Goal: Transaction & Acquisition: Subscribe to service/newsletter

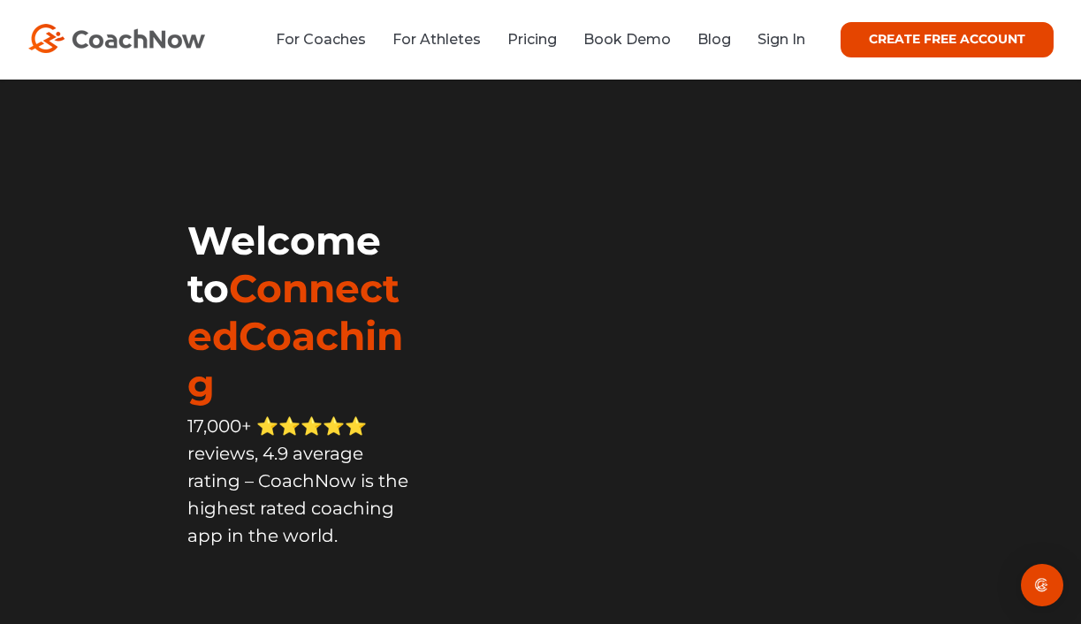
click at [890, 38] on link "CREATE FREE ACCOUNT" at bounding box center [947, 39] width 213 height 35
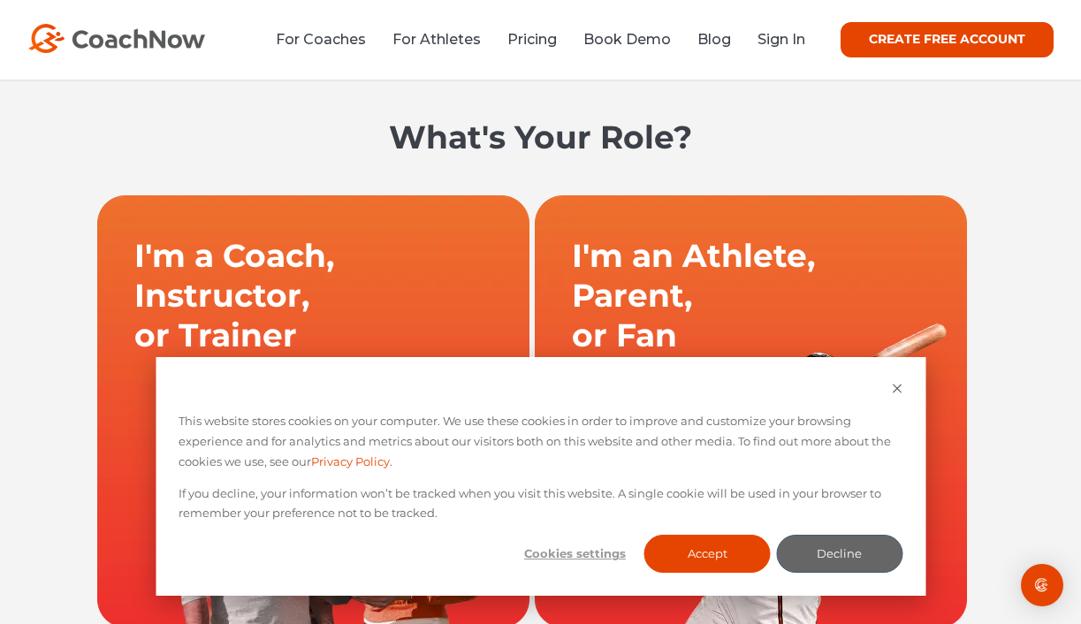
scroll to position [95, 0]
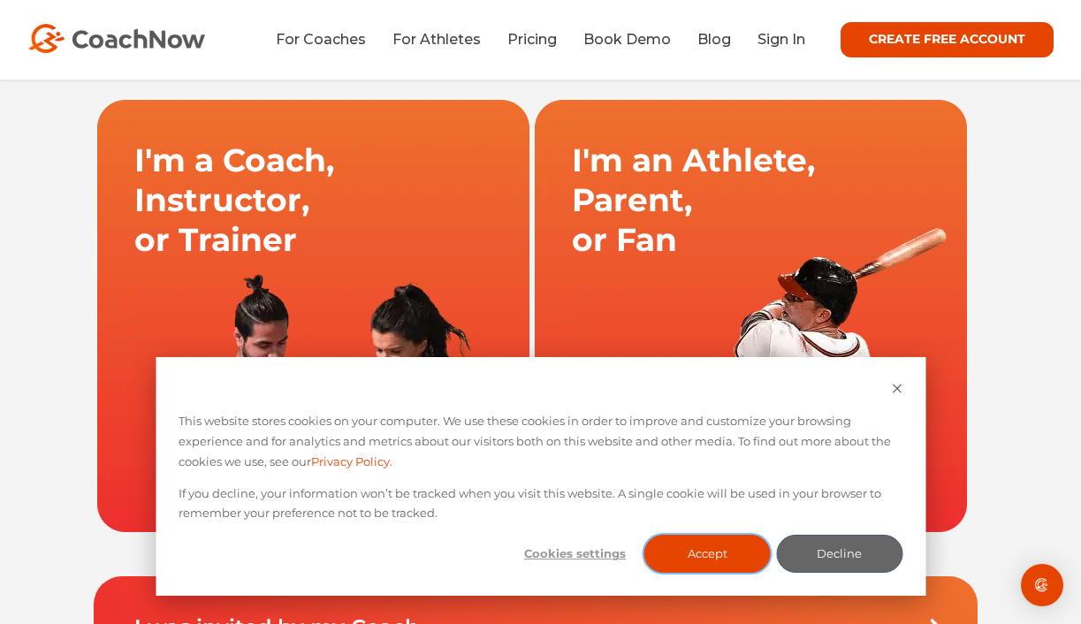
click at [737, 549] on button "Accept" at bounding box center [707, 554] width 126 height 38
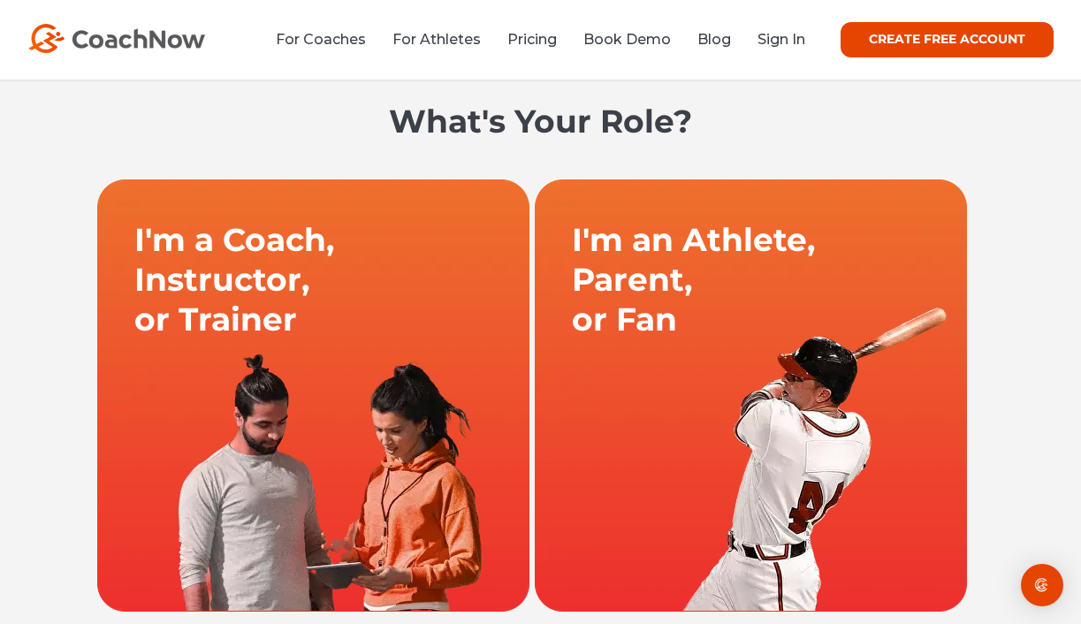
scroll to position [0, 0]
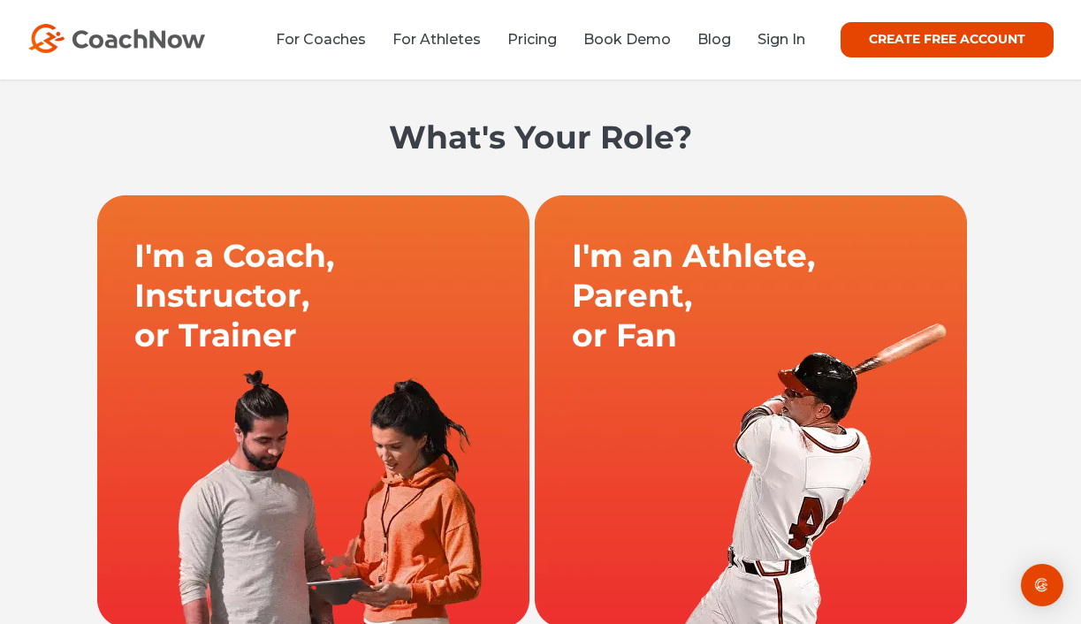
click at [302, 403] on link at bounding box center [313, 410] width 437 height 433
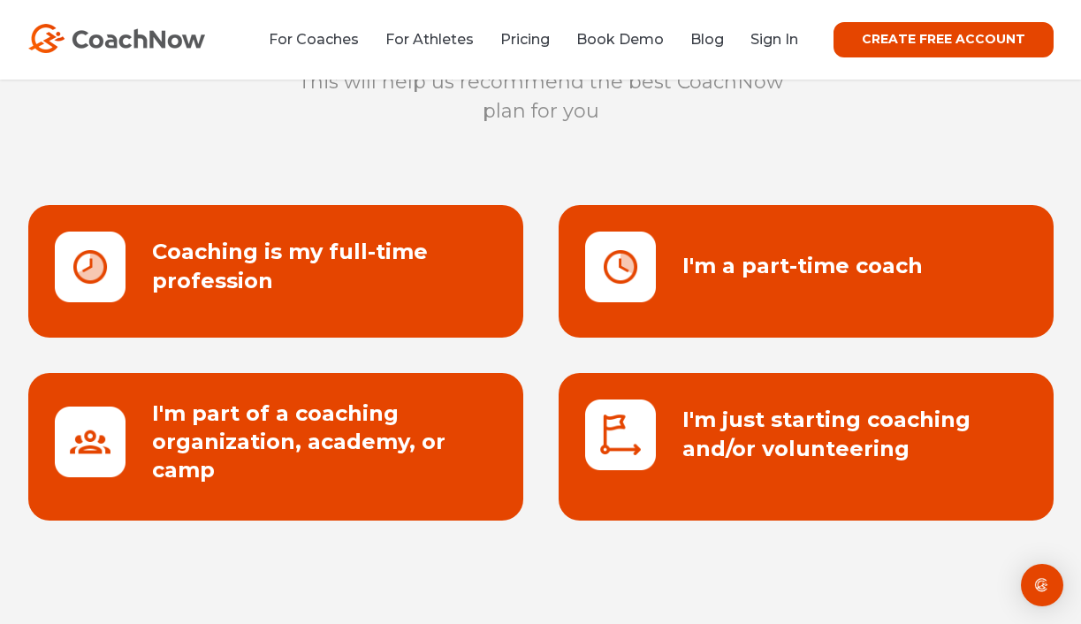
scroll to position [218, 0]
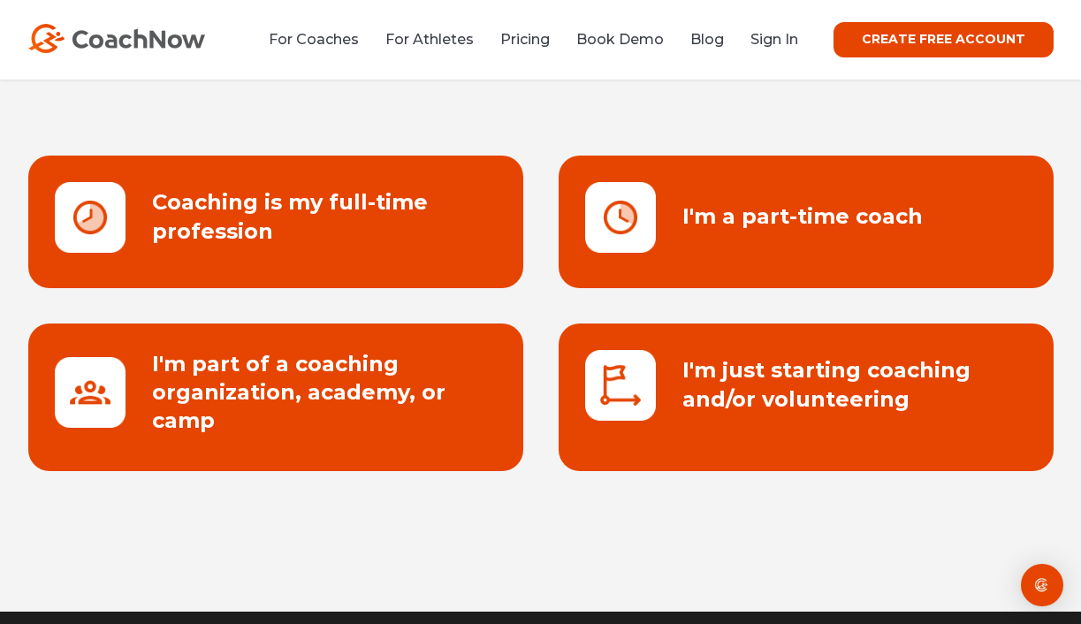
click at [726, 235] on link at bounding box center [806, 222] width 495 height 133
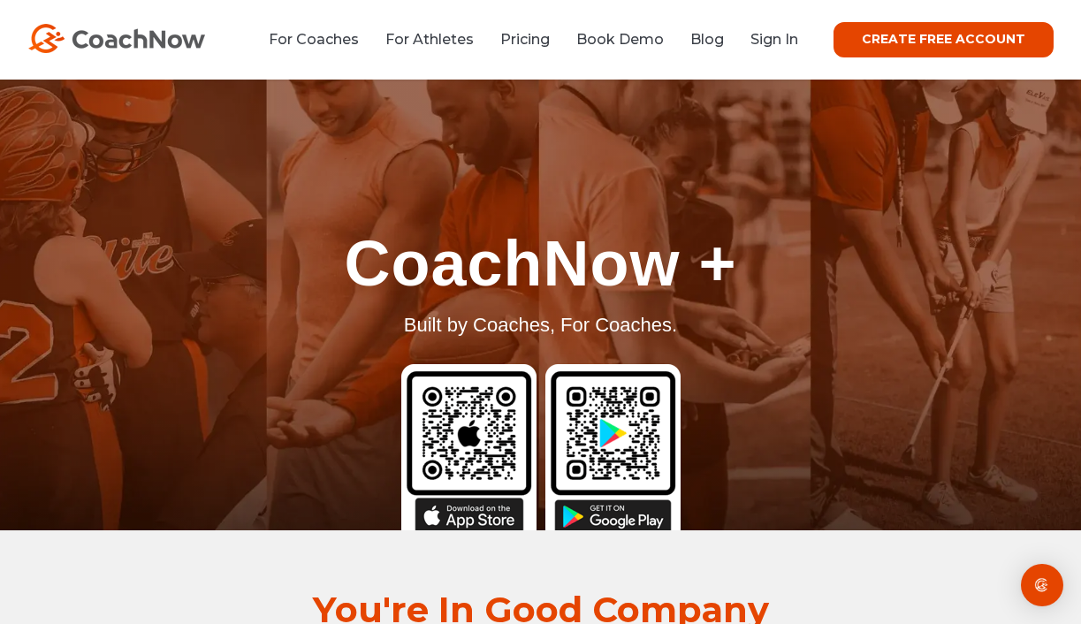
click at [895, 38] on link "CREATE FREE ACCOUNT" at bounding box center [943, 39] width 220 height 35
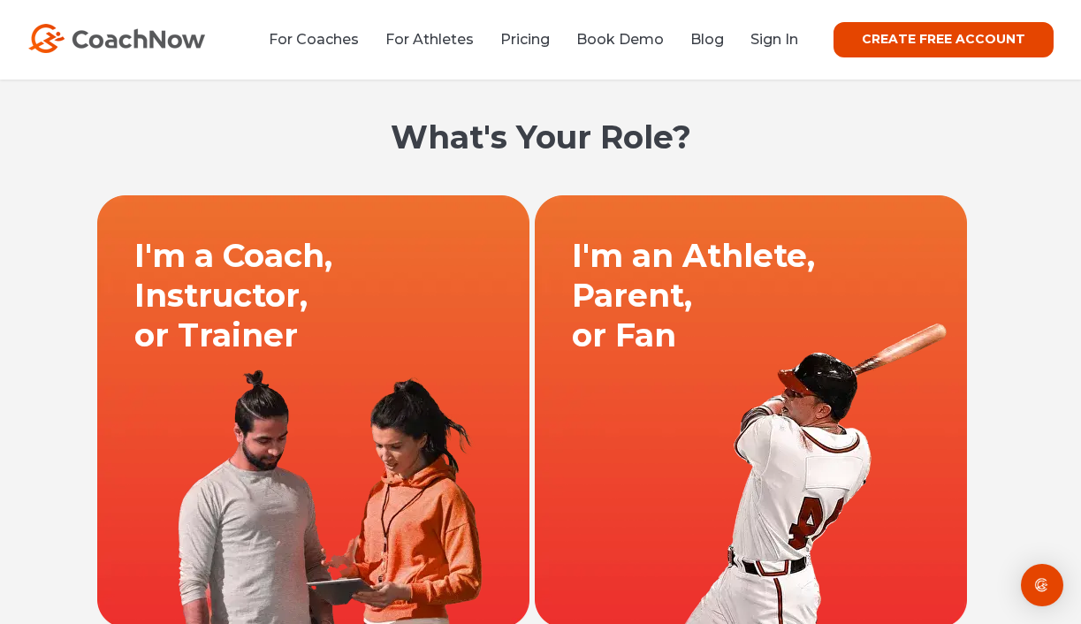
click at [362, 292] on link at bounding box center [313, 410] width 437 height 433
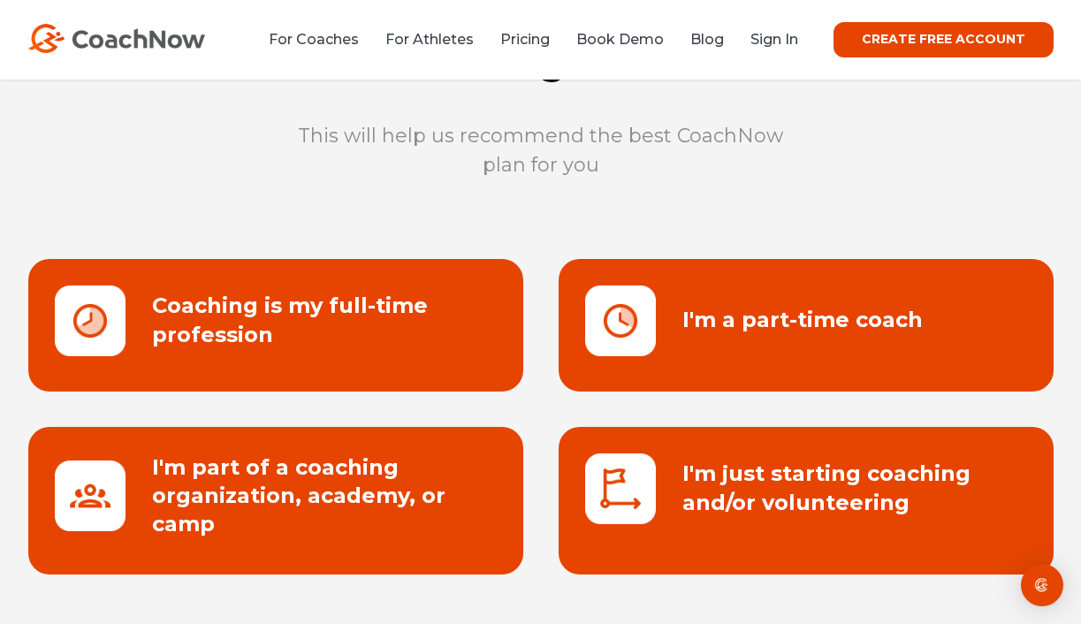
scroll to position [118, 0]
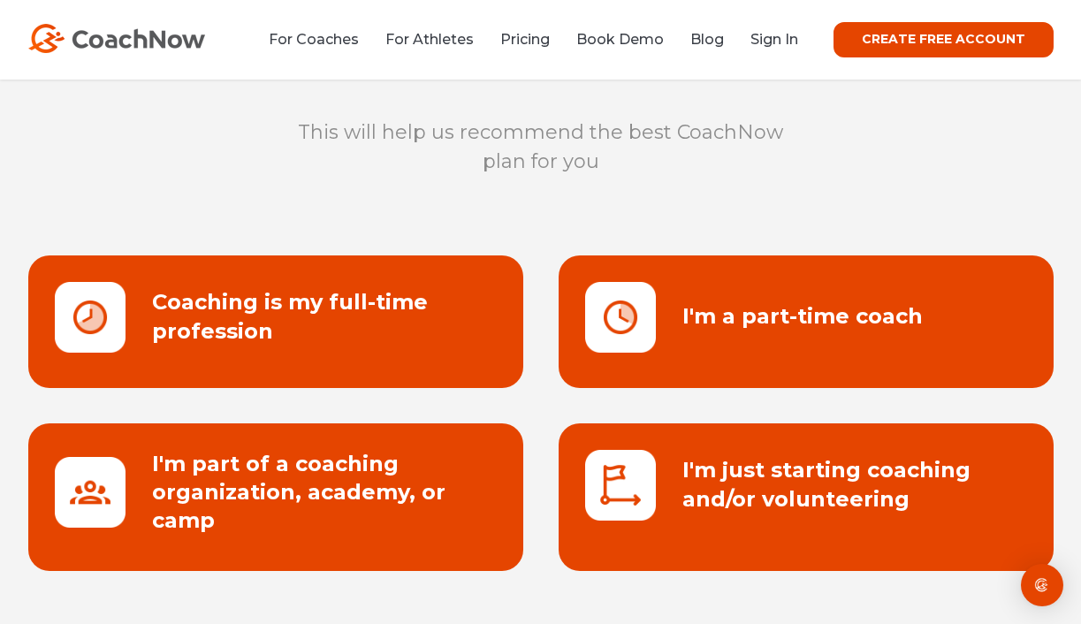
click at [305, 287] on link at bounding box center [275, 321] width 495 height 133
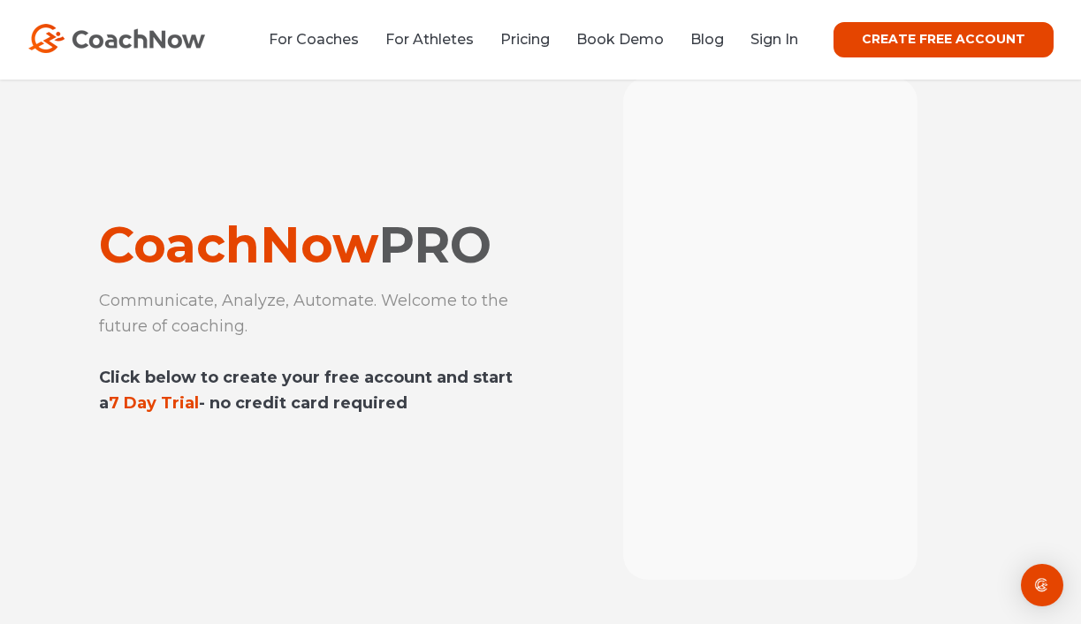
scroll to position [87, 0]
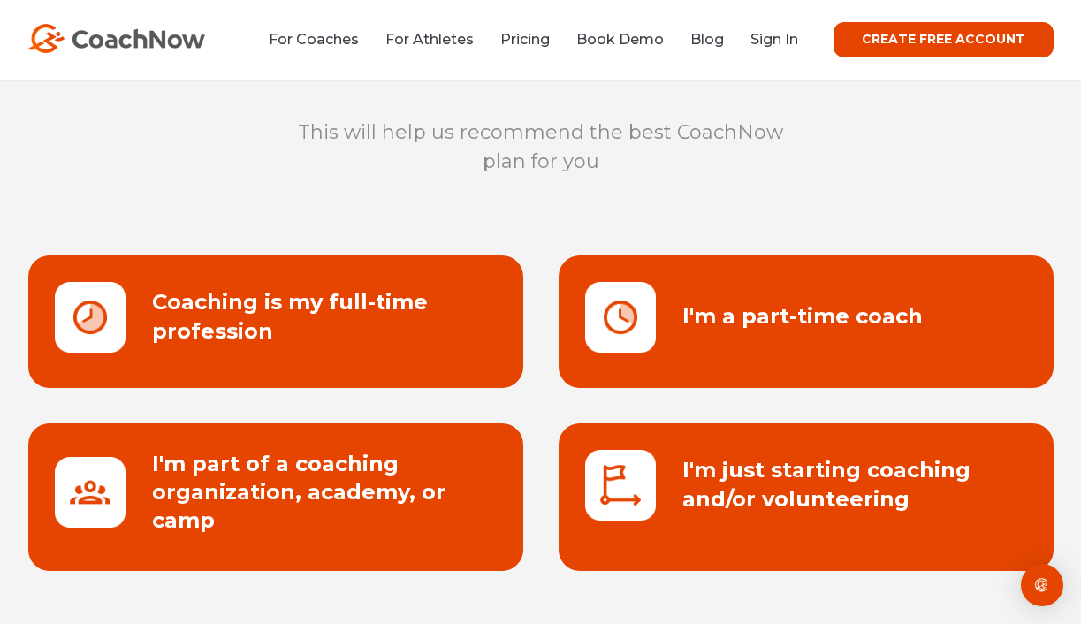
click at [650, 333] on link at bounding box center [806, 321] width 495 height 133
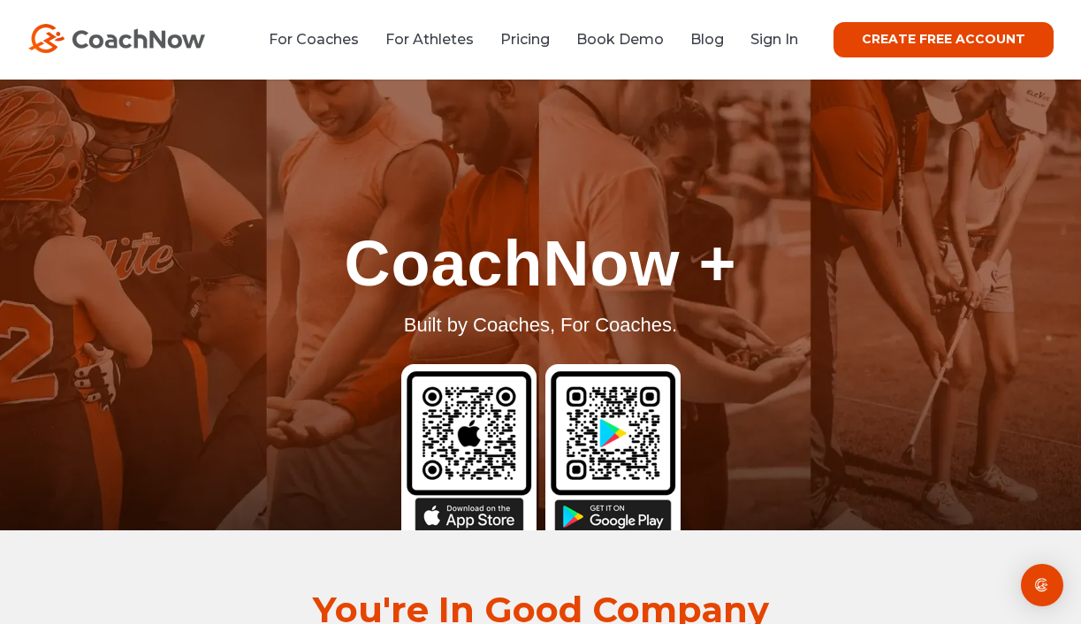
click at [864, 45] on link "CREATE FREE ACCOUNT" at bounding box center [943, 39] width 220 height 35
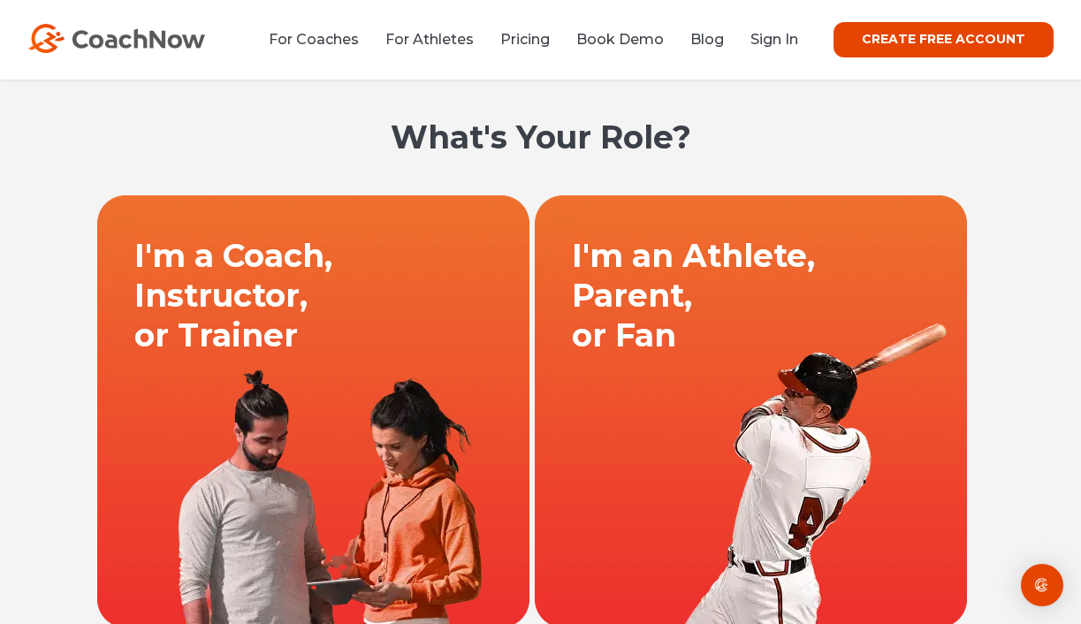
click at [293, 262] on link at bounding box center [313, 410] width 437 height 433
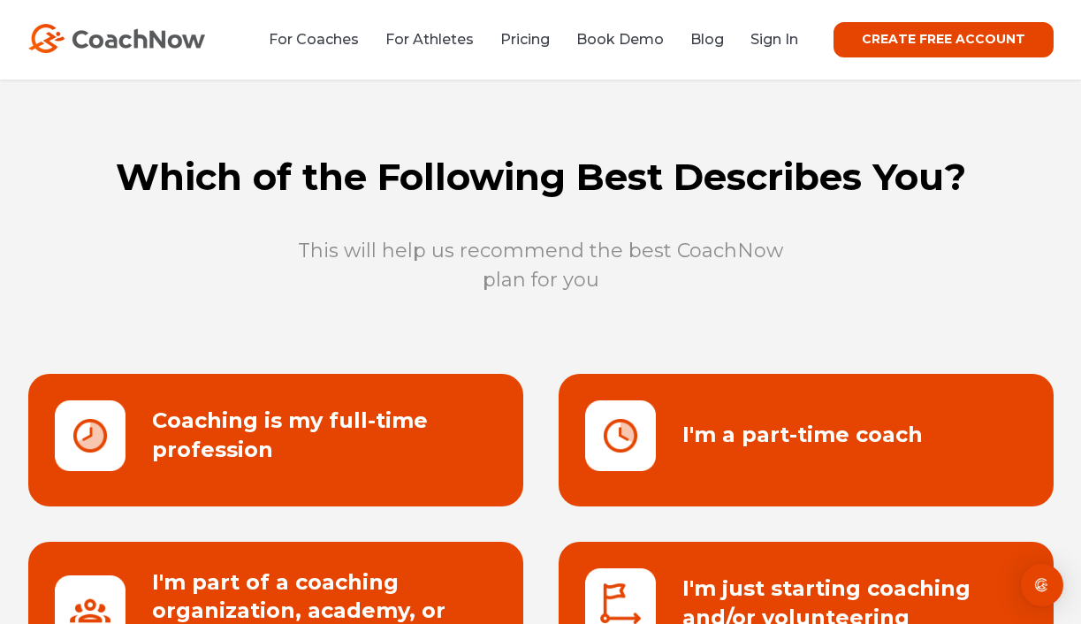
click at [245, 434] on link at bounding box center [275, 440] width 495 height 133
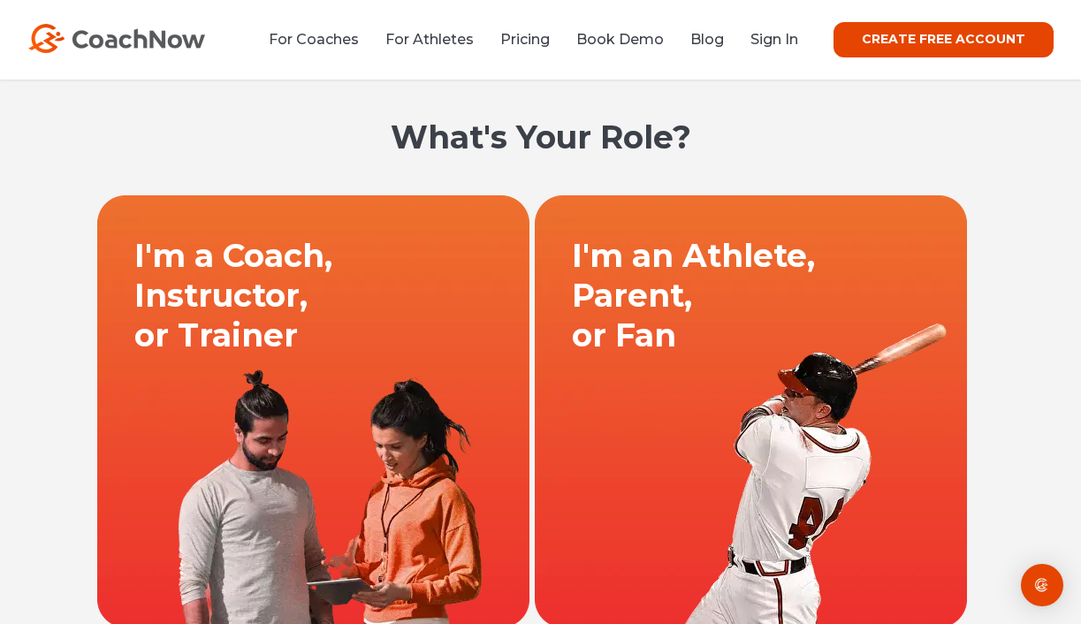
click at [699, 353] on link at bounding box center [750, 410] width 437 height 433
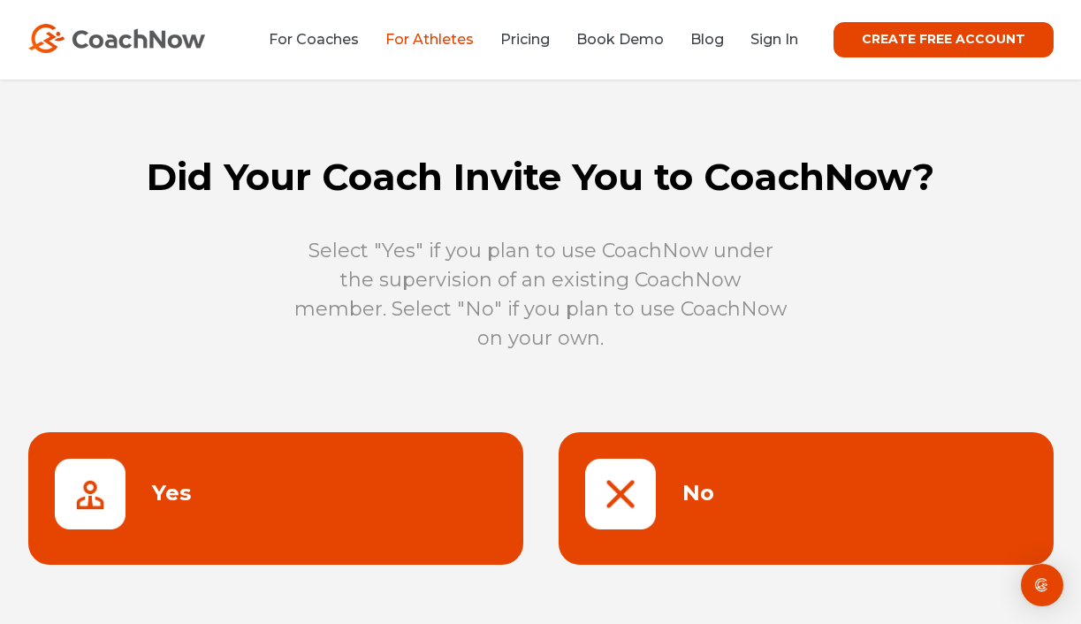
click at [623, 504] on link at bounding box center [806, 498] width 495 height 133
click at [697, 495] on link at bounding box center [806, 498] width 495 height 133
